Goal: Navigation & Orientation: Find specific page/section

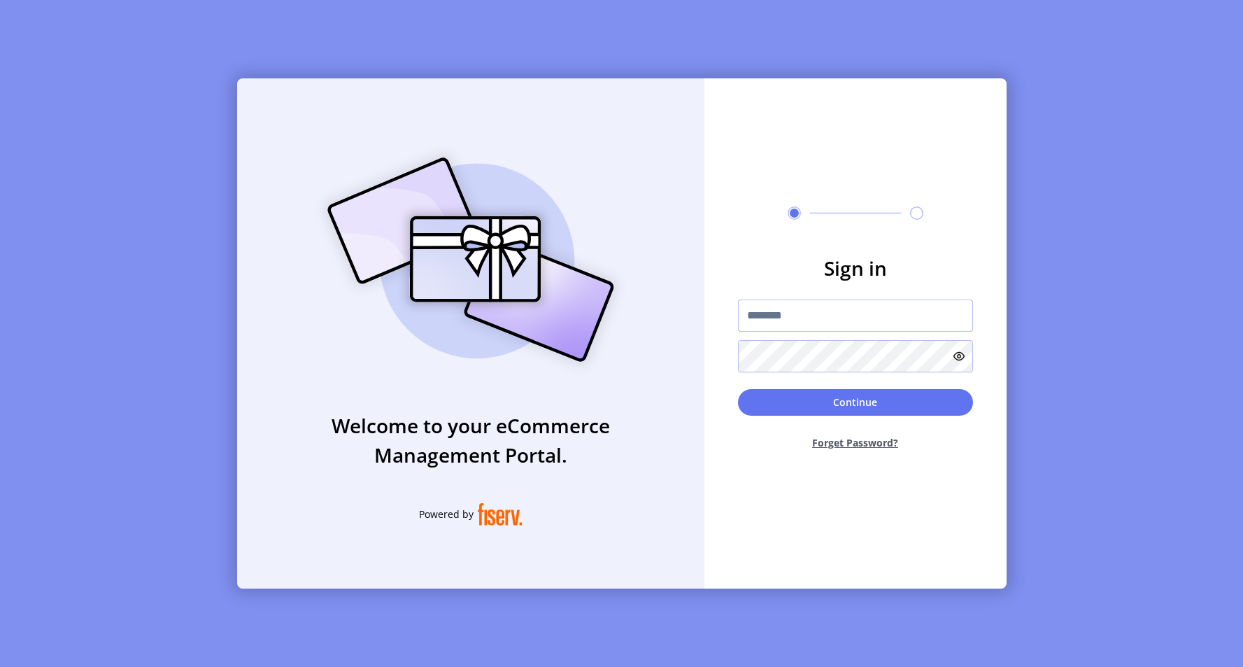
click at [853, 299] on input "text" at bounding box center [855, 315] width 235 height 32
type input "**********"
click at [812, 392] on button "Continue" at bounding box center [855, 402] width 235 height 27
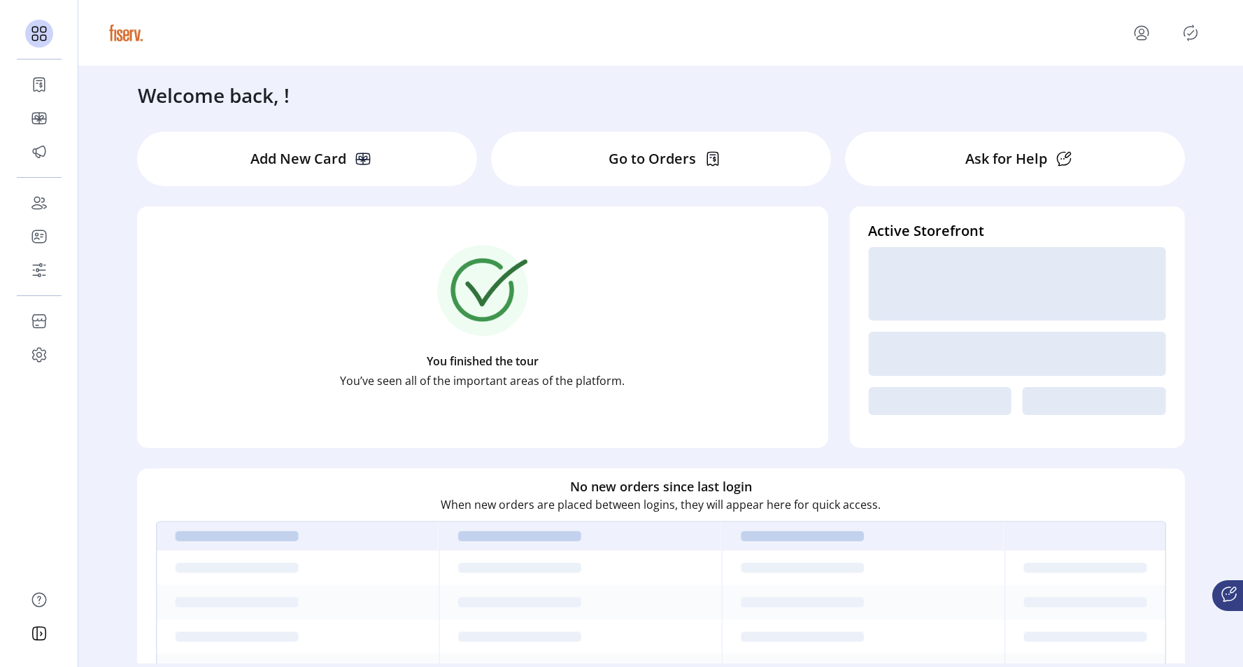
click at [603, 97] on div "Welcome back, !" at bounding box center [661, 87] width 1074 height 43
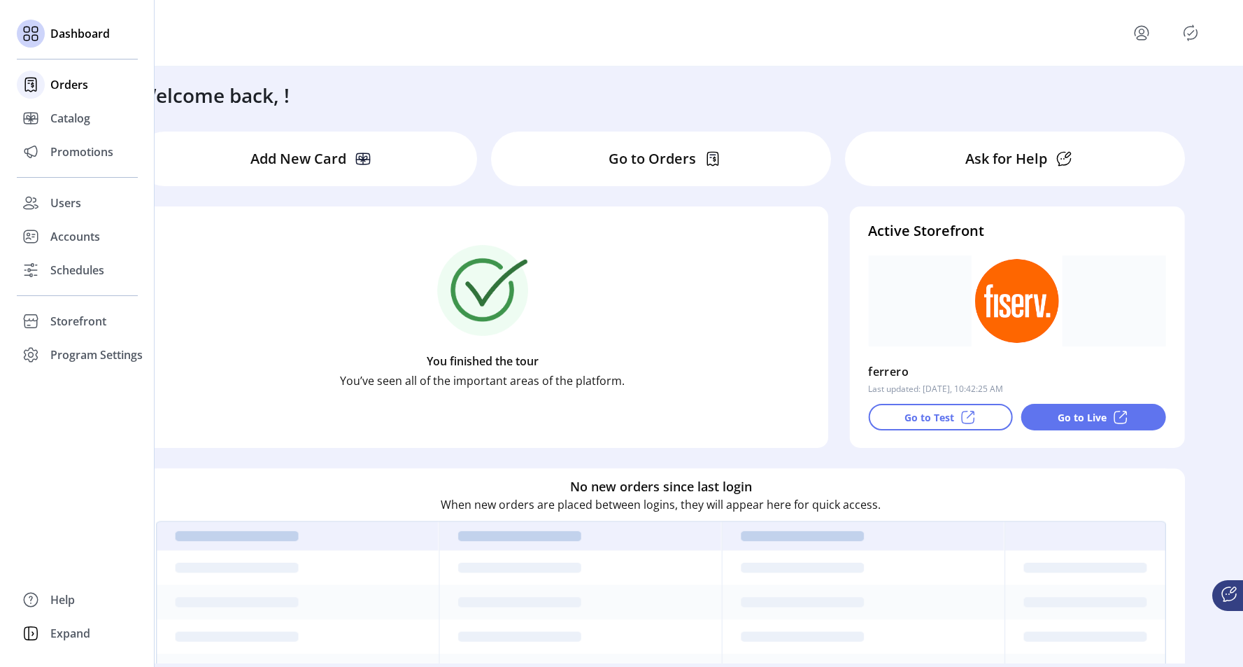
click at [52, 83] on span "Orders" at bounding box center [69, 84] width 38 height 17
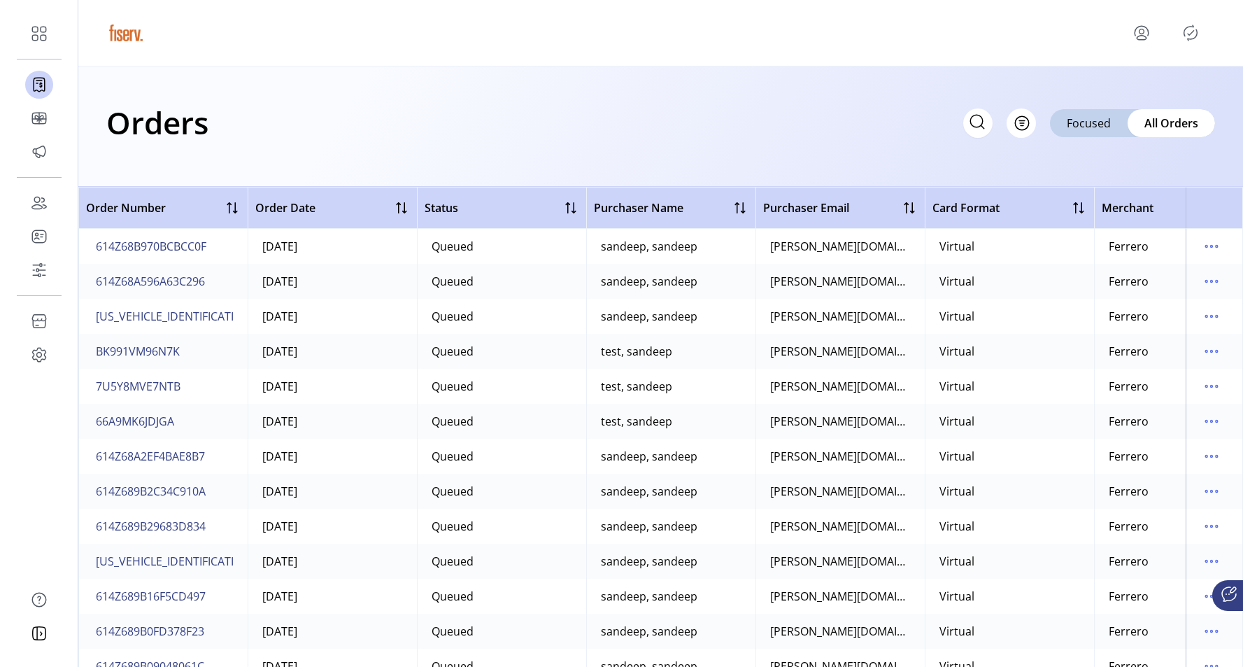
click at [464, 92] on div "Orders Filter Focused All Orders" at bounding box center [660, 126] width 1165 height 120
click at [1109, 123] on span "Focused" at bounding box center [1089, 123] width 44 height 17
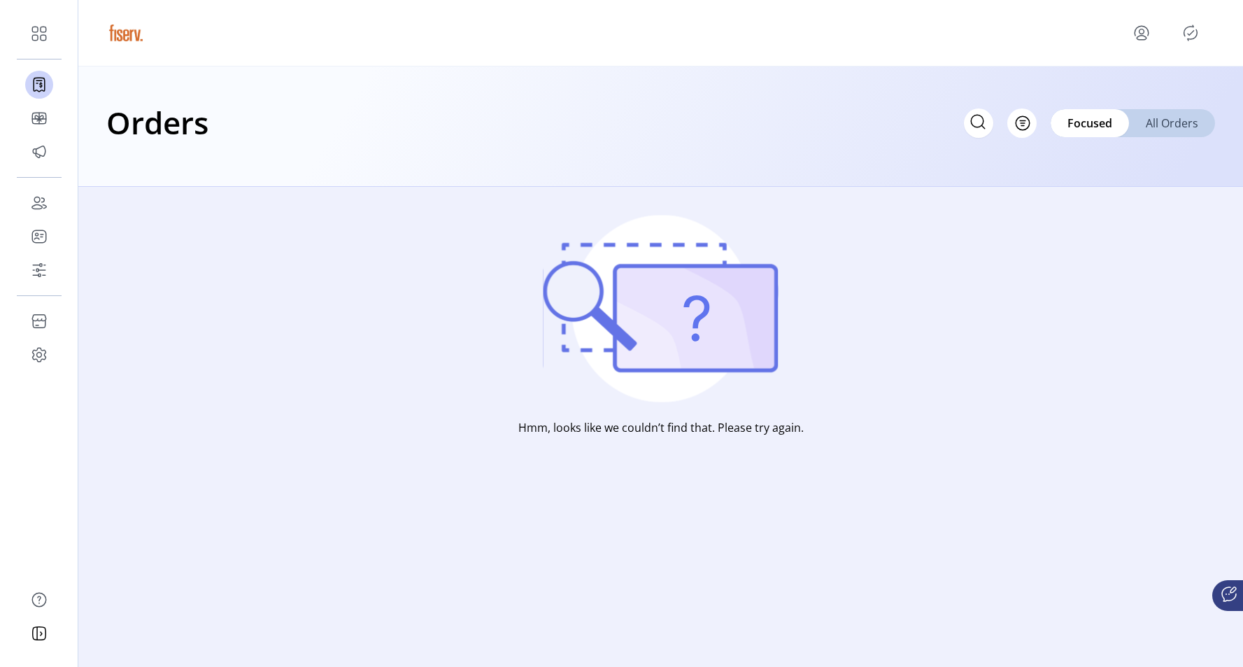
click at [1167, 125] on span "All Orders" at bounding box center [1172, 123] width 52 height 17
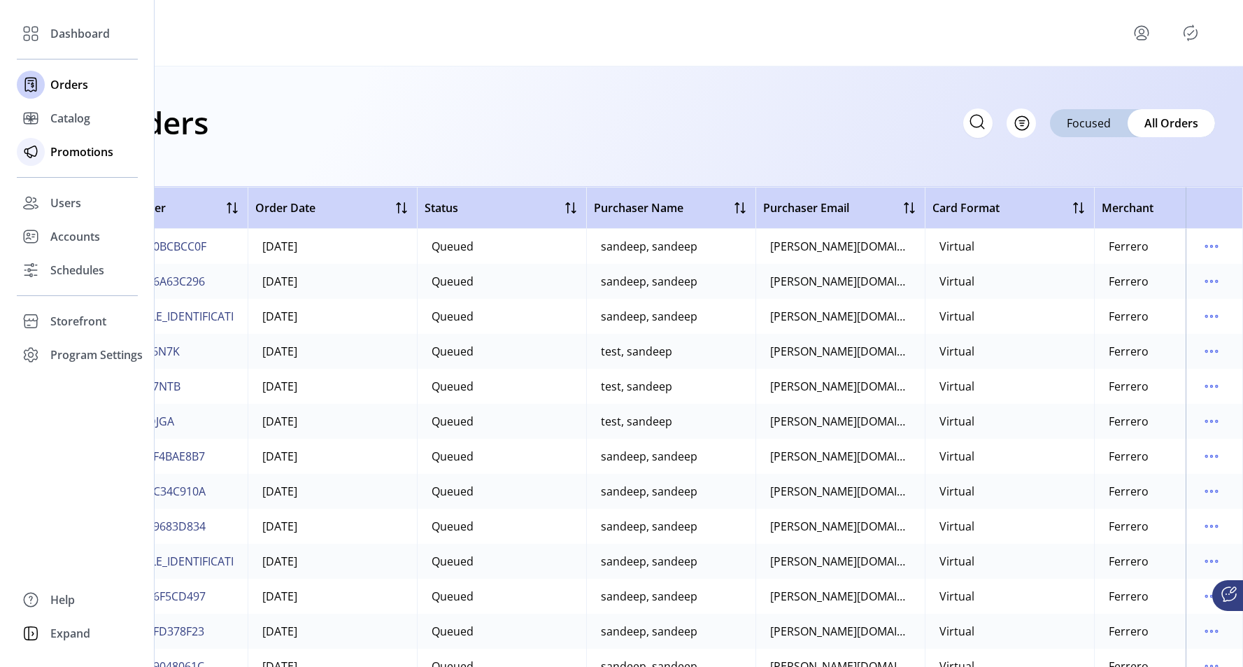
click at [57, 153] on span "Promotions" at bounding box center [81, 151] width 63 height 17
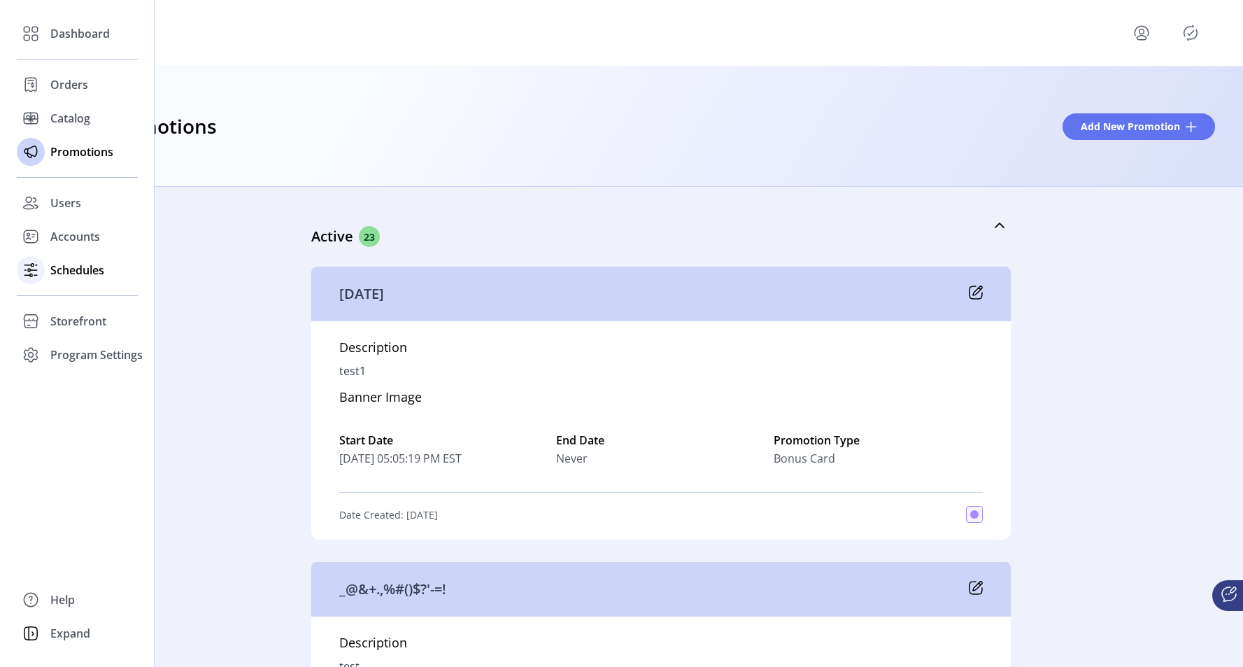
click at [75, 271] on span "Schedules" at bounding box center [77, 270] width 54 height 17
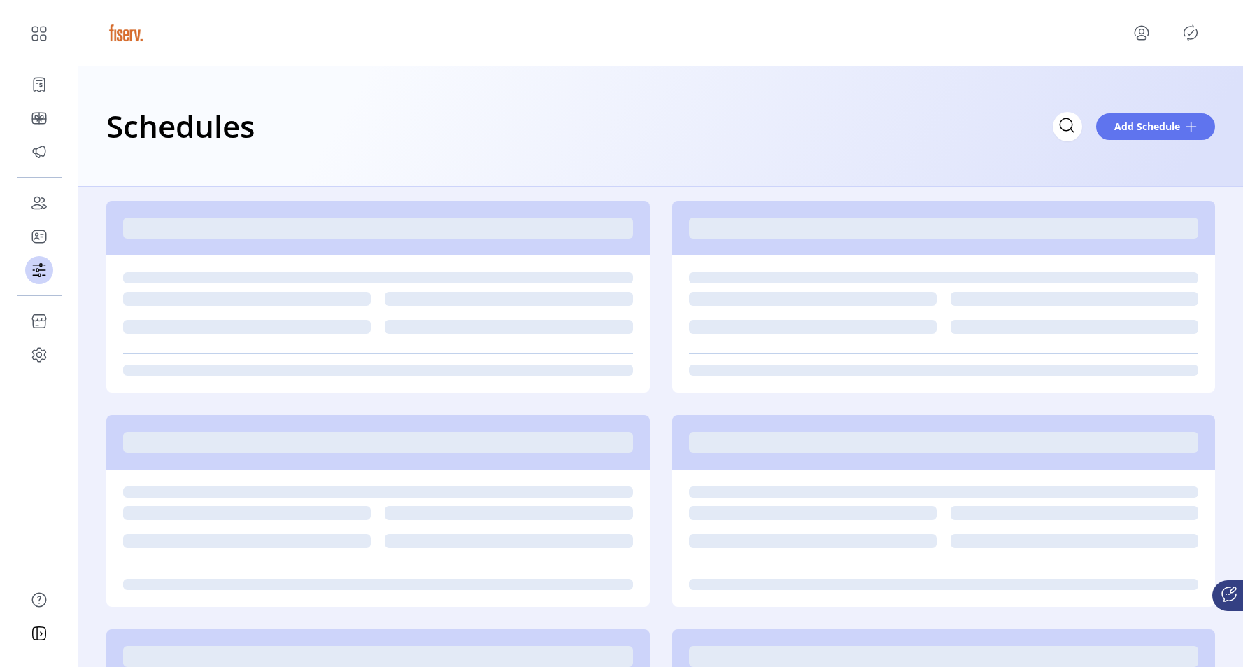
click at [550, 150] on div "Schedules Add Schedule" at bounding box center [660, 125] width 1109 height 49
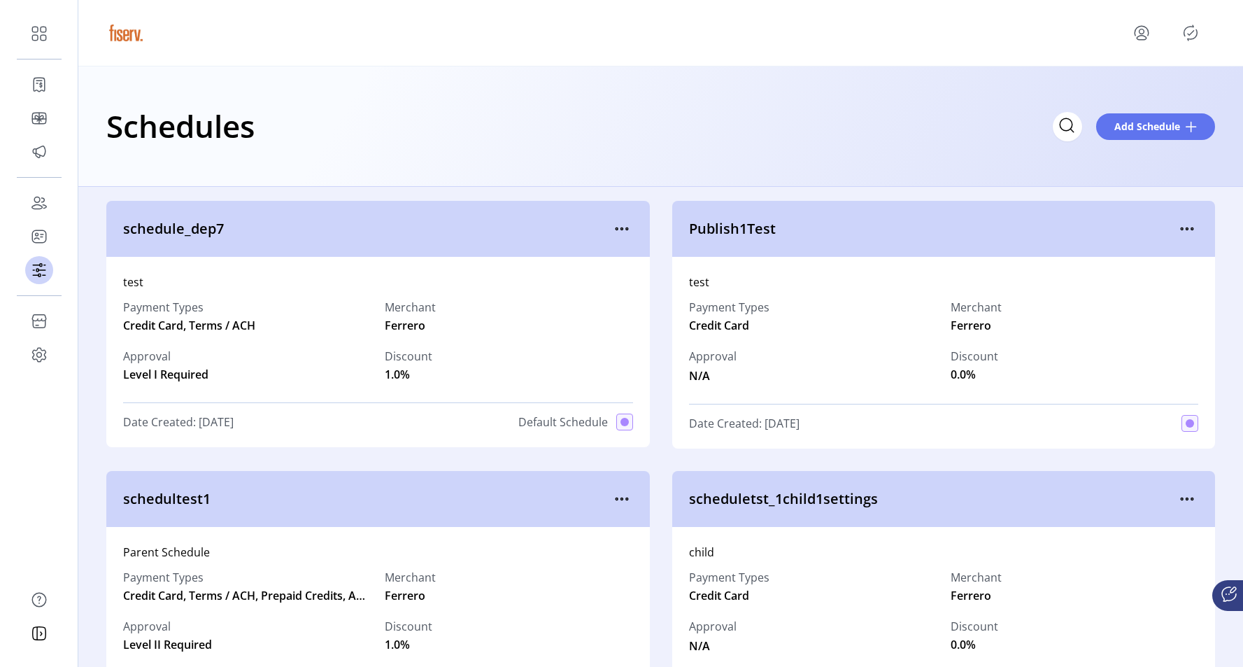
click at [439, 147] on div "Schedules Add Schedule" at bounding box center [660, 125] width 1109 height 49
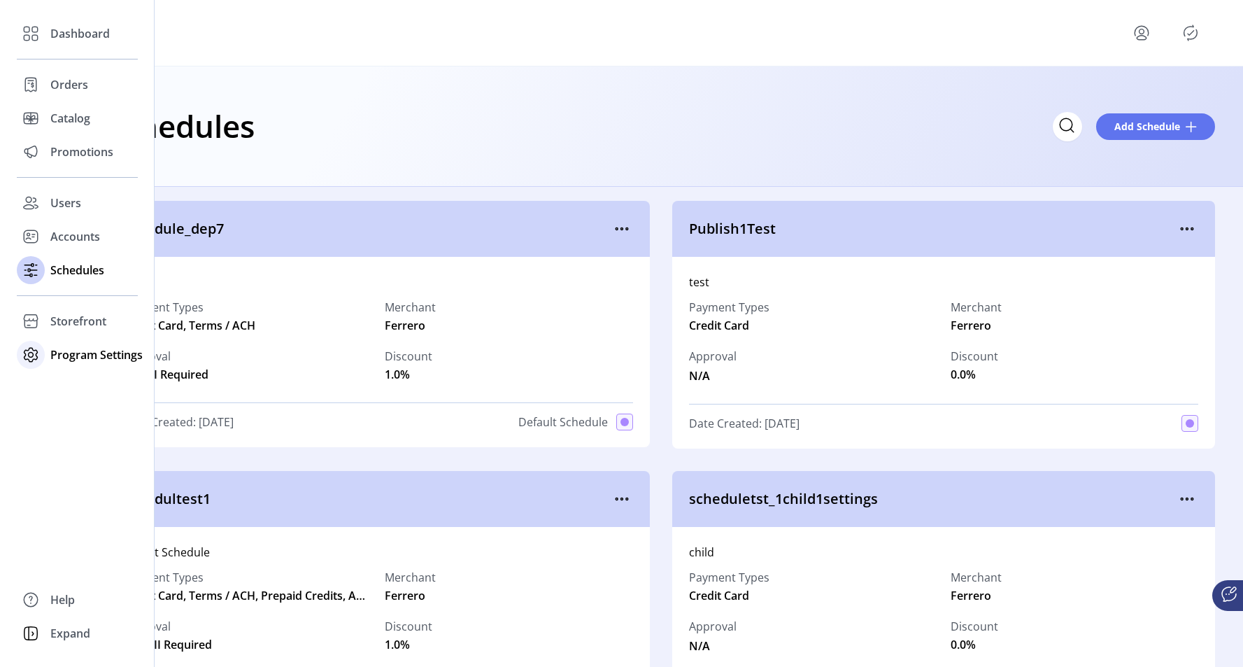
click at [62, 356] on span "Program Settings" at bounding box center [96, 354] width 92 height 17
click at [61, 385] on span "Templates" at bounding box center [77, 382] width 55 height 17
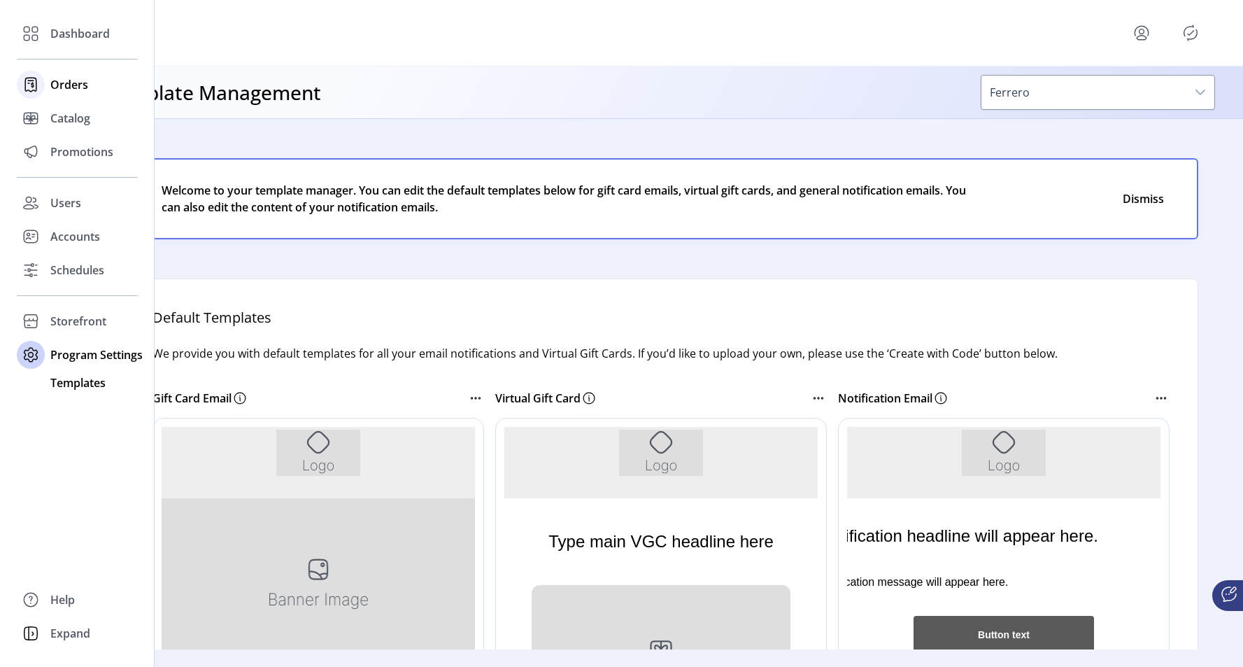
click at [39, 90] on icon at bounding box center [31, 84] width 22 height 22
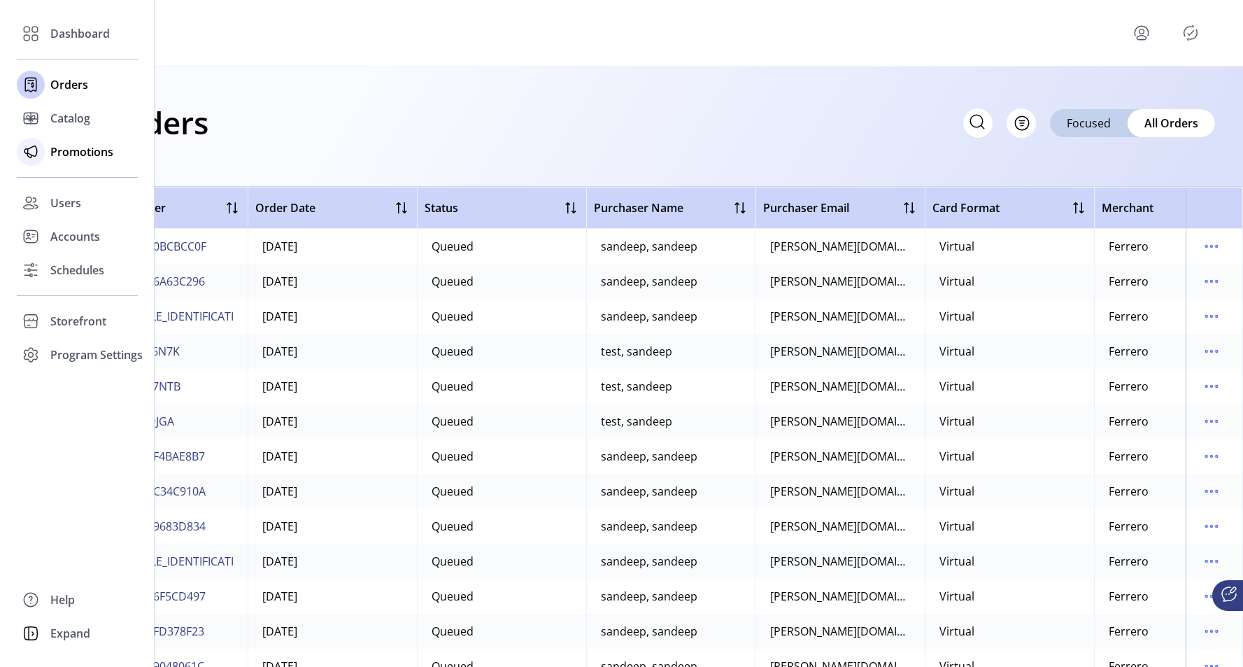
click at [53, 148] on span "Promotions" at bounding box center [81, 151] width 63 height 17
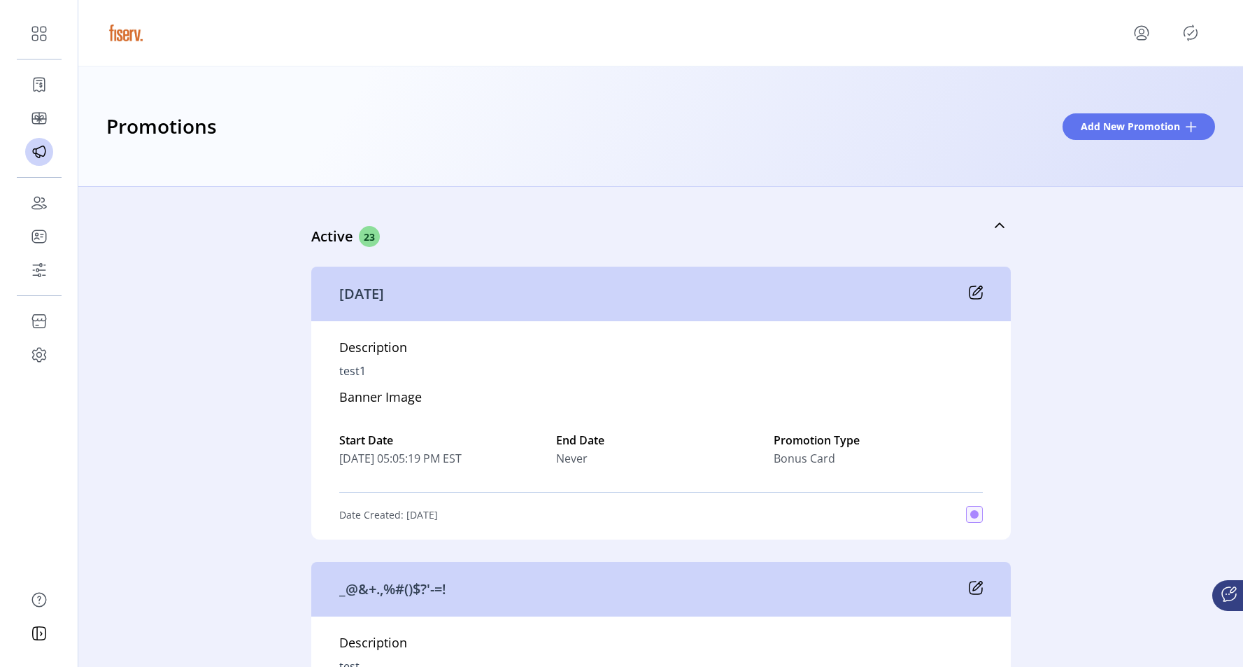
click at [716, 129] on div "Promotions Add New Promotion" at bounding box center [660, 126] width 1109 height 31
